Goal: Information Seeking & Learning: Learn about a topic

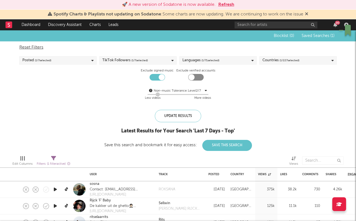
click at [94, 63] on div "Posted ( 1 / 7 selected)" at bounding box center [57, 60] width 77 height 8
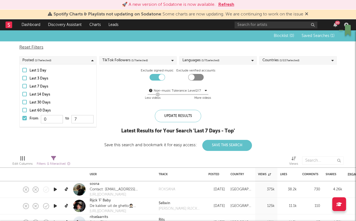
click at [94, 62] on div "Posted ( 1 / 7 selected)" at bounding box center [57, 60] width 77 height 8
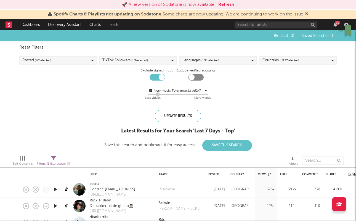
click at [133, 62] on span "( 1 / 7 selected)" at bounding box center [139, 60] width 17 height 7
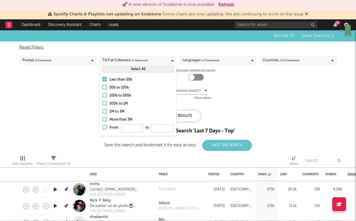
click at [133, 62] on span "( 1 / 7 selected)" at bounding box center [139, 60] width 17 height 7
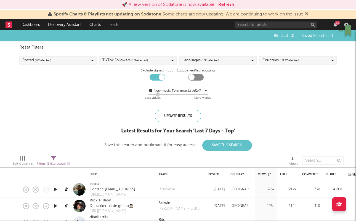
click at [190, 62] on div "Languages ( 1 / 71 selected)" at bounding box center [201, 60] width 37 height 7
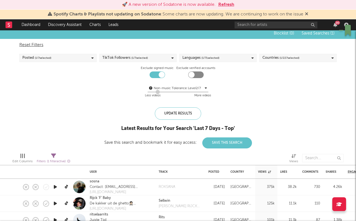
click at [221, 57] on div "Languages ( 1 / 71 selected)" at bounding box center [218, 58] width 77 height 8
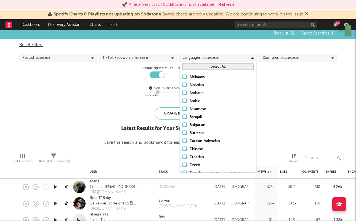
click at [297, 71] on div "Reset Filters Posted ( 1 / 7 selected) TikTok Followers ( 1 / 7 selected) Langu…" at bounding box center [178, 70] width 323 height 63
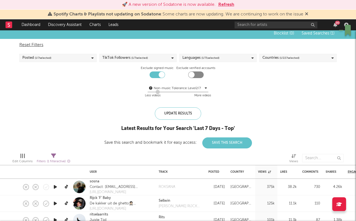
click at [211, 145] on button "Save This Search" at bounding box center [227, 143] width 50 height 11
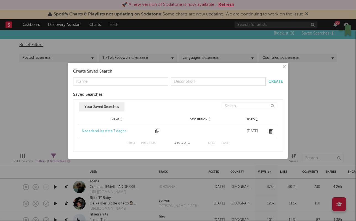
click at [278, 63] on div "× Create Saved Search Create Saved Searches Saved Name Description Saved Your S…" at bounding box center [178, 111] width 221 height 96
click at [284, 64] on button "×" at bounding box center [284, 67] width 6 height 6
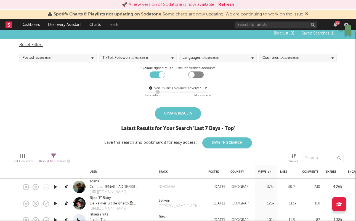
click at [180, 110] on div "Update Results" at bounding box center [178, 113] width 46 height 12
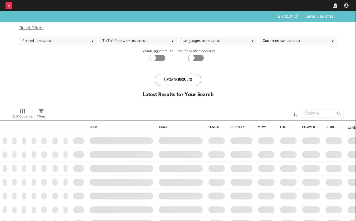
checkbox input "true"
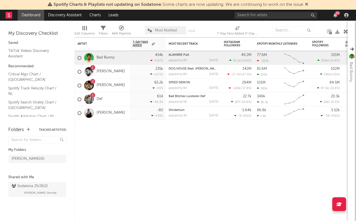
click at [70, 6] on span "Spotify Charts & Playlists not updating on Sodatone" at bounding box center [108, 4] width 108 height 4
click at [70, 12] on link "Discovery Assistant" at bounding box center [64, 15] width 41 height 11
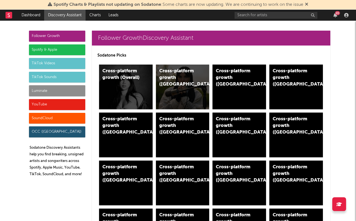
scroll to position [7, 0]
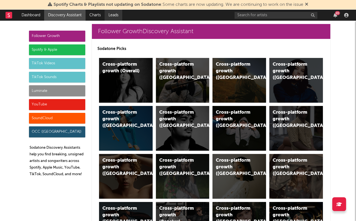
click at [105, 19] on link "Leads" at bounding box center [114, 15] width 18 height 11
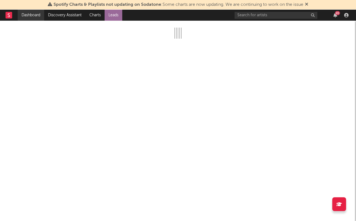
click at [29, 19] on link "Dashboard" at bounding box center [31, 15] width 27 height 11
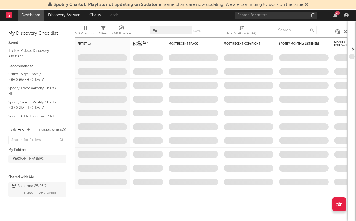
click at [8, 14] on rect at bounding box center [9, 15] width 7 height 7
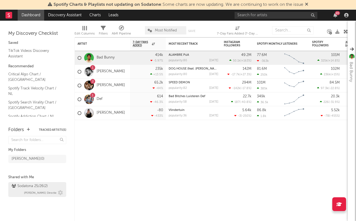
click at [27, 190] on div "Sodatona 25/26 ( 2 ) Bobbi Directie" at bounding box center [37, 189] width 51 height 13
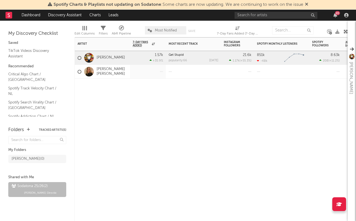
click at [139, 104] on div "Artist Notifications 7-Day Fans Added WoW % Change Most Recent Track Popularity…" at bounding box center [211, 129] width 273 height 184
click at [137, 68] on div at bounding box center [148, 72] width 30 height 14
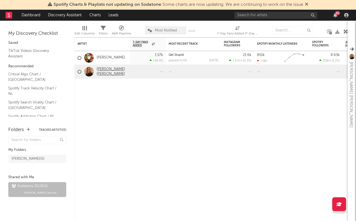
click at [114, 72] on link "Muriel Ewy Moed" at bounding box center [112, 71] width 31 height 9
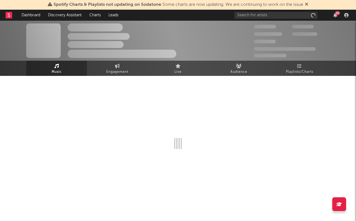
click at [114, 72] on span "Engagement" at bounding box center [117, 72] width 22 height 7
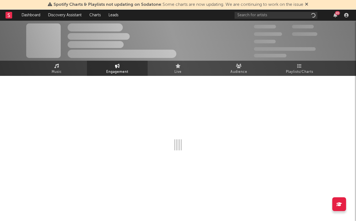
select select "1w"
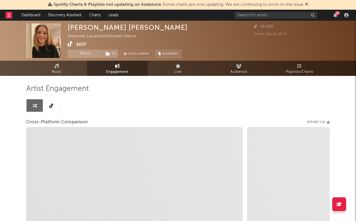
select select "1m"
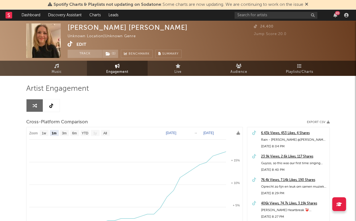
click at [7, 17] on rect at bounding box center [9, 15] width 7 height 7
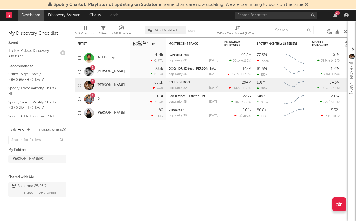
click at [20, 51] on link "TikTok Videos Discovery Assistant" at bounding box center [34, 53] width 52 height 11
click at [21, 48] on link "TikTok Videos Discovery Assistant" at bounding box center [34, 53] width 52 height 11
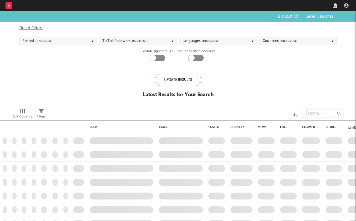
checkbox input "true"
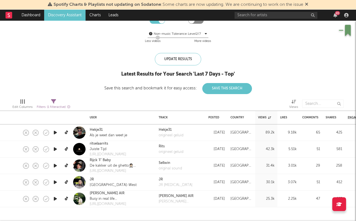
click at [1, 15] on nav "Dashboard Discovery Assistant Charts Leads 95" at bounding box center [178, 15] width 356 height 11
click at [10, 15] on icon at bounding box center [9, 15] width 7 height 7
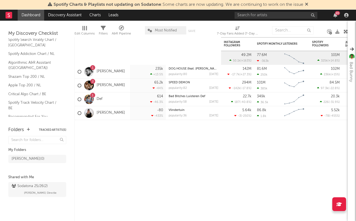
scroll to position [63, 0]
click at [26, 114] on link "Recommended For You" at bounding box center [34, 117] width 52 height 6
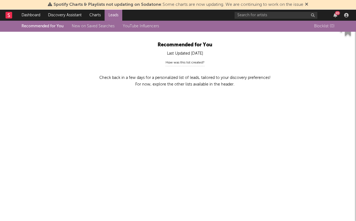
click at [112, 12] on link "Leads" at bounding box center [114, 15] width 18 height 11
